Goal: Navigation & Orientation: Find specific page/section

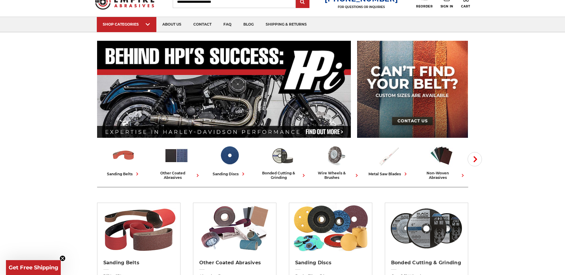
scroll to position [30, 0]
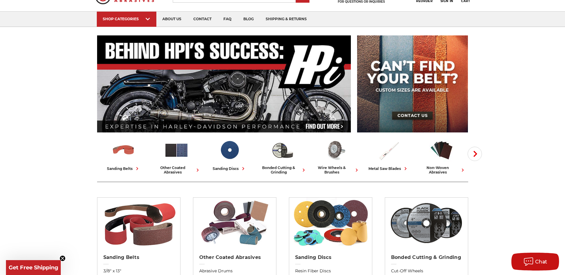
drag, startPoint x: 270, startPoint y: 182, endPoint x: 288, endPoint y: 180, distance: 18.8
click at [288, 180] on section "Previous sanding belts other coated abrasives sanding discs bonded cutting & gr…" at bounding box center [282, 159] width 371 height 47
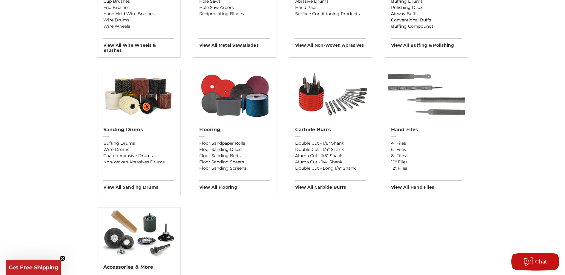
scroll to position [447, 0]
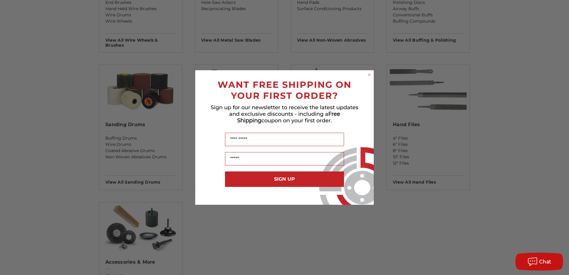
click at [369, 74] on circle "Close dialog" at bounding box center [370, 75] width 6 height 6
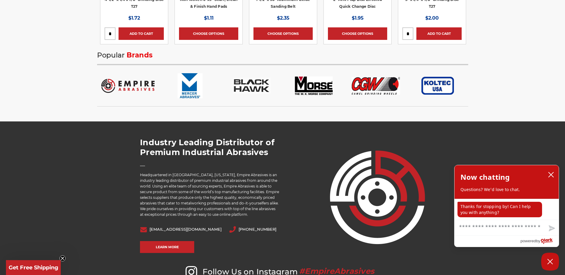
scroll to position [1042, 0]
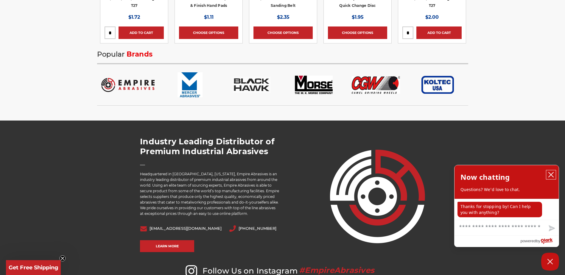
click at [548, 176] on icon "close chatbox" at bounding box center [551, 175] width 6 height 6
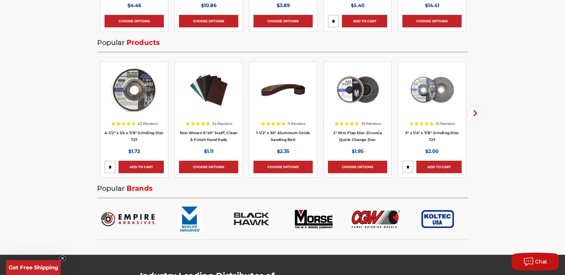
scroll to position [893, 0]
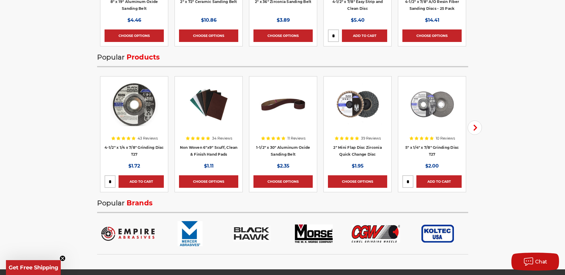
click at [63, 256] on circle "Close teaser" at bounding box center [63, 259] width 6 height 6
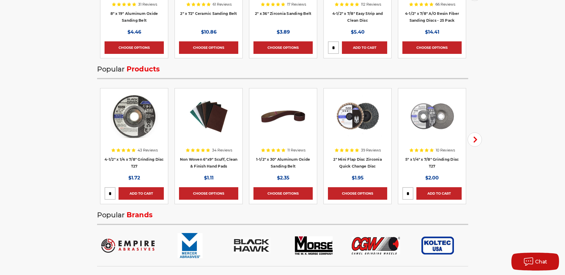
scroll to position [879, 0]
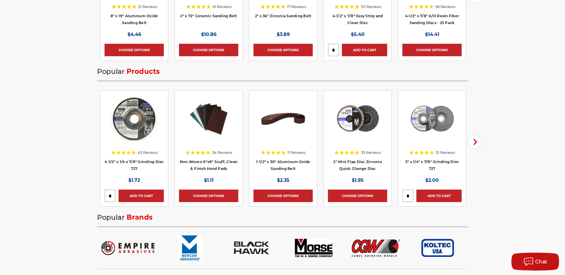
click at [192, 251] on img at bounding box center [189, 248] width 25 height 25
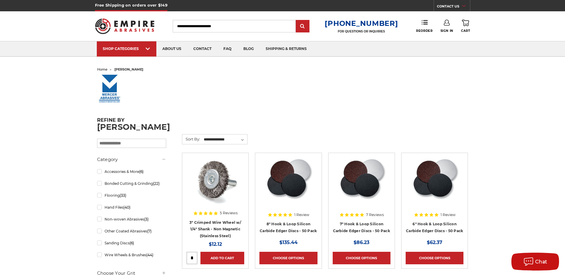
click at [127, 29] on img at bounding box center [125, 26] width 60 height 23
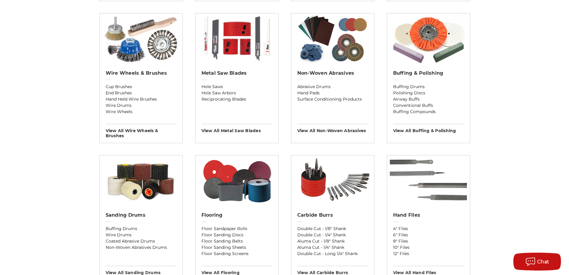
scroll to position [476, 0]
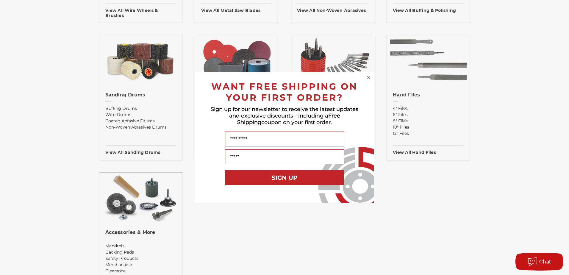
click at [368, 79] on circle "Close dialog" at bounding box center [369, 78] width 6 height 6
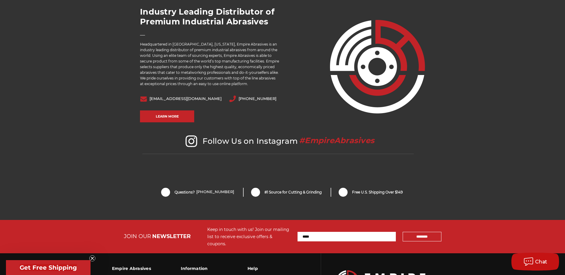
scroll to position [1161, 0]
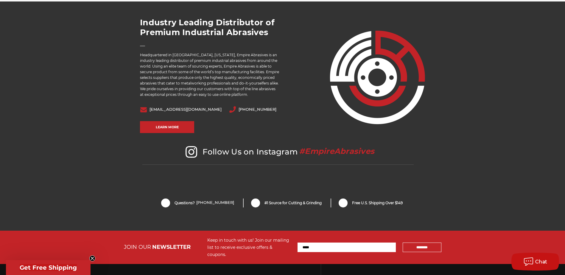
click at [93, 260] on circle "Close teaser" at bounding box center [93, 259] width 6 height 6
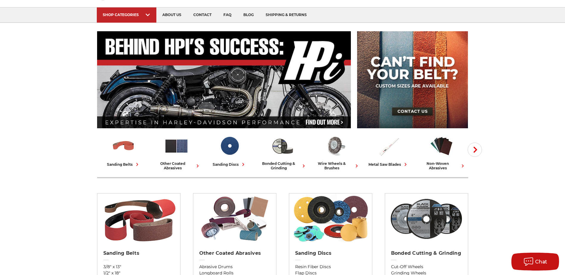
scroll to position [0, 0]
